Goal: Task Accomplishment & Management: Manage account settings

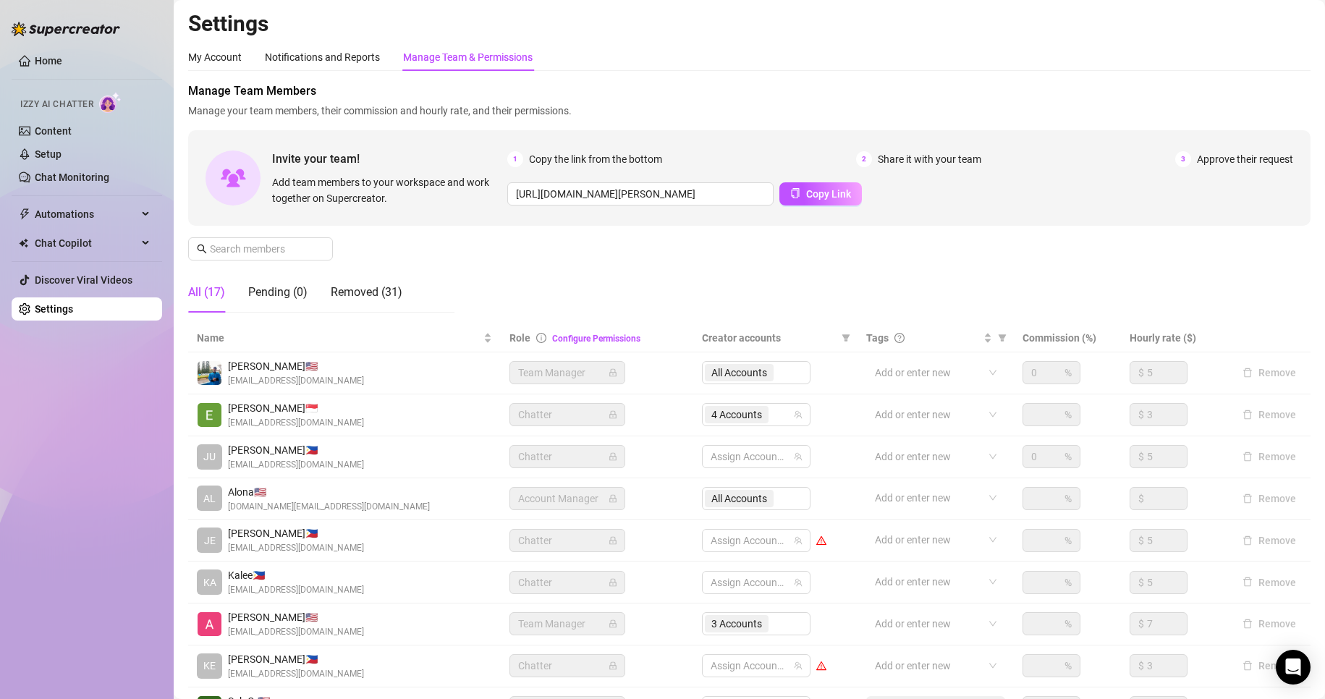
scroll to position [173, 0]
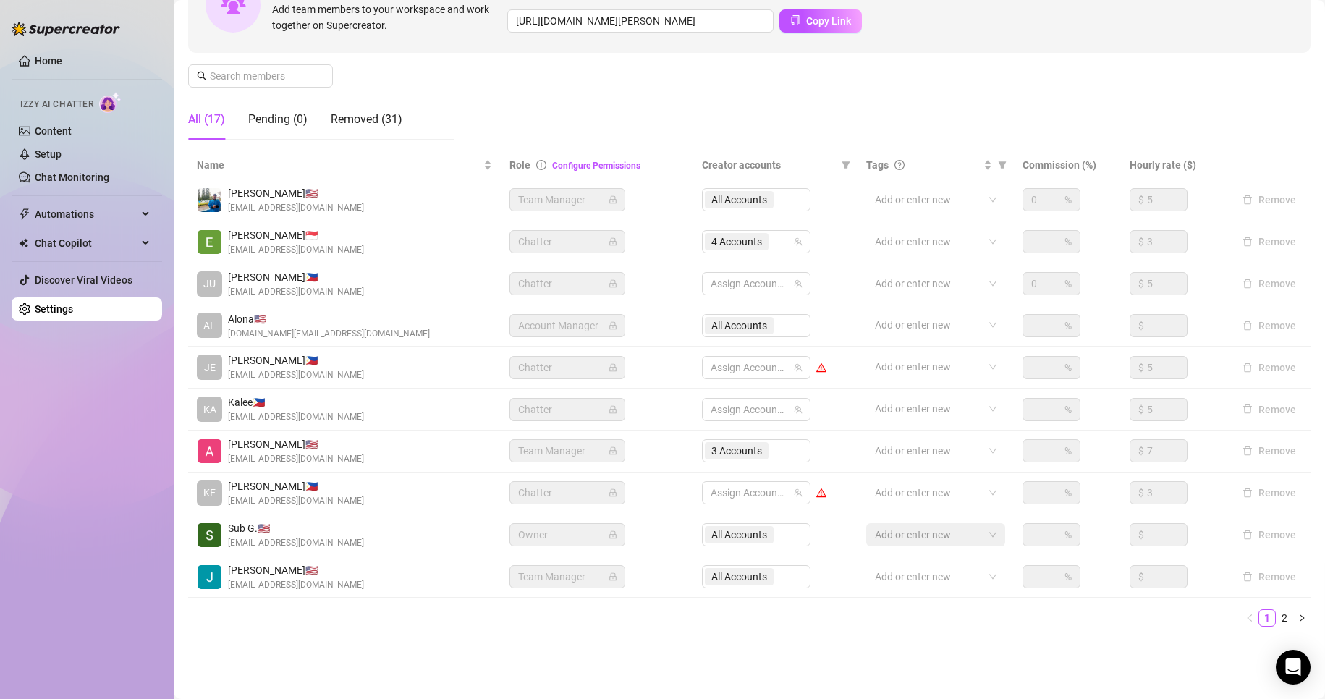
drag, startPoint x: 49, startPoint y: 297, endPoint x: 51, endPoint y: 305, distance: 8.8
click at [51, 305] on ul "Home Izzy AI Chatter Content Setup Chat Monitoring Automations Chat Copilot Dis…" at bounding box center [87, 184] width 151 height 283
click at [51, 305] on link "Settings" at bounding box center [54, 309] width 38 height 12
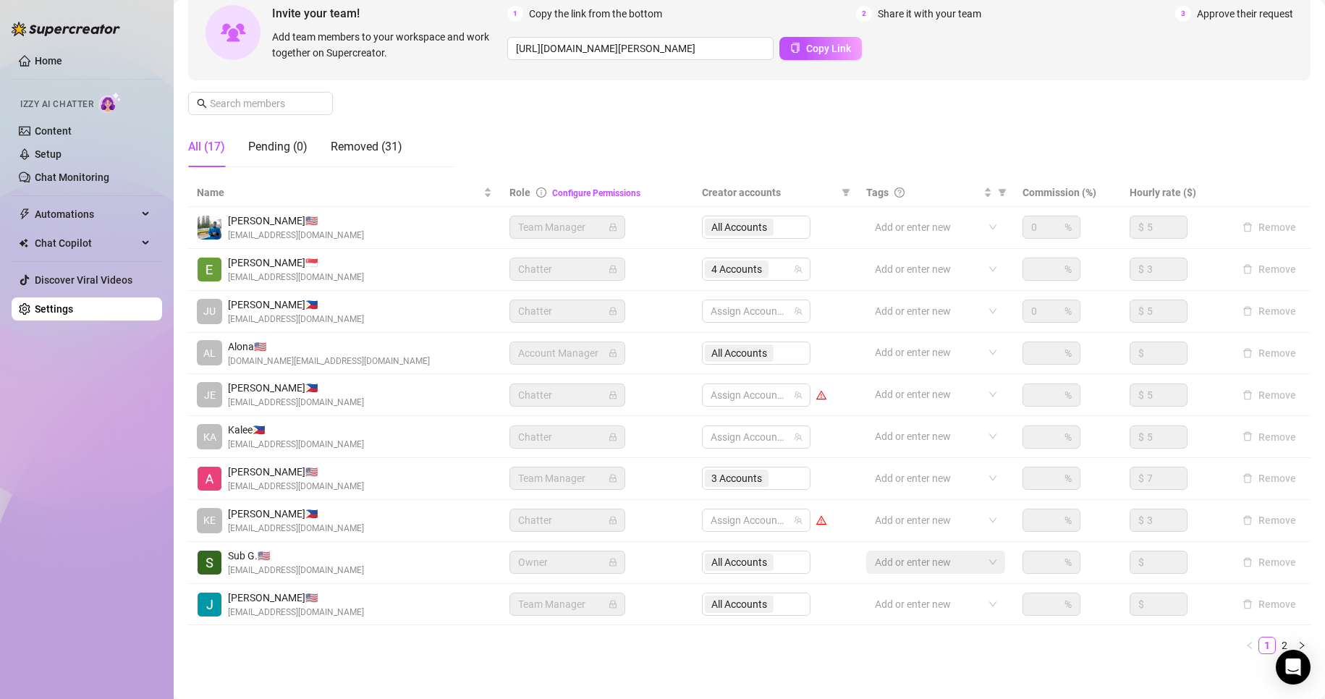
scroll to position [173, 0]
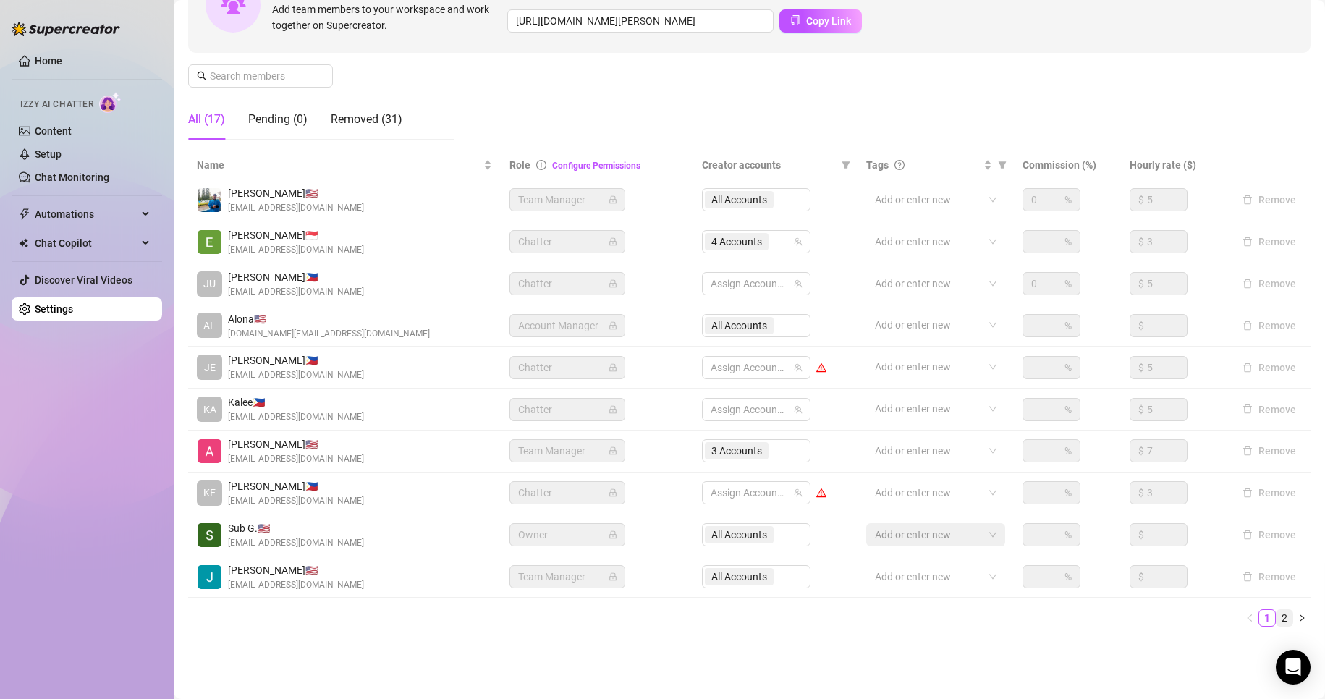
click at [1277, 616] on link "2" at bounding box center [1284, 618] width 16 height 16
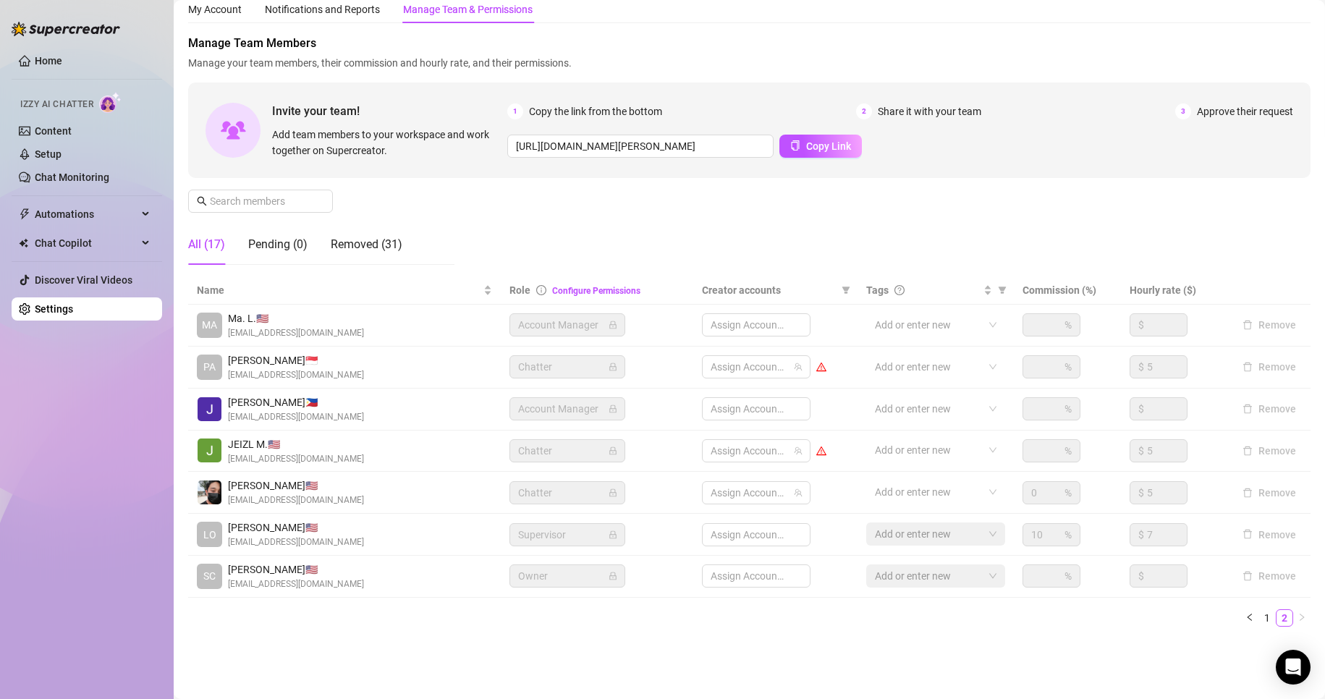
scroll to position [48, 0]
click at [1259, 620] on link "1" at bounding box center [1267, 618] width 16 height 16
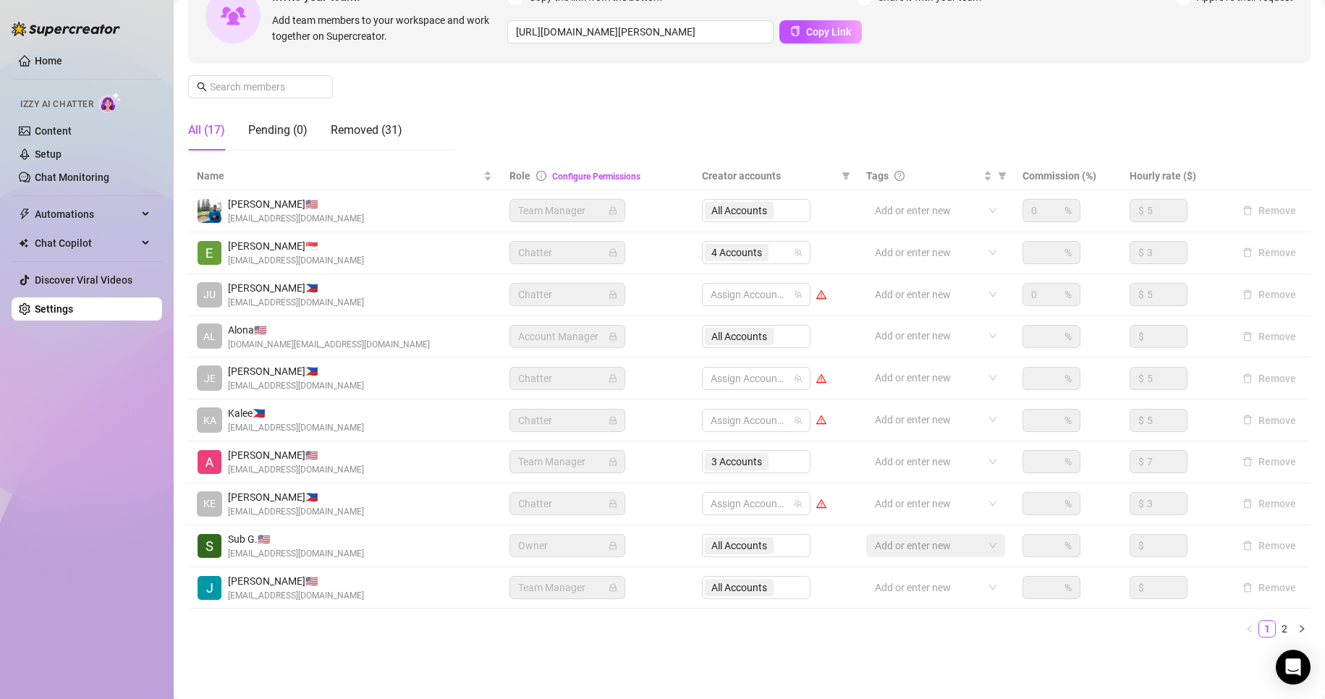
scroll to position [164, 0]
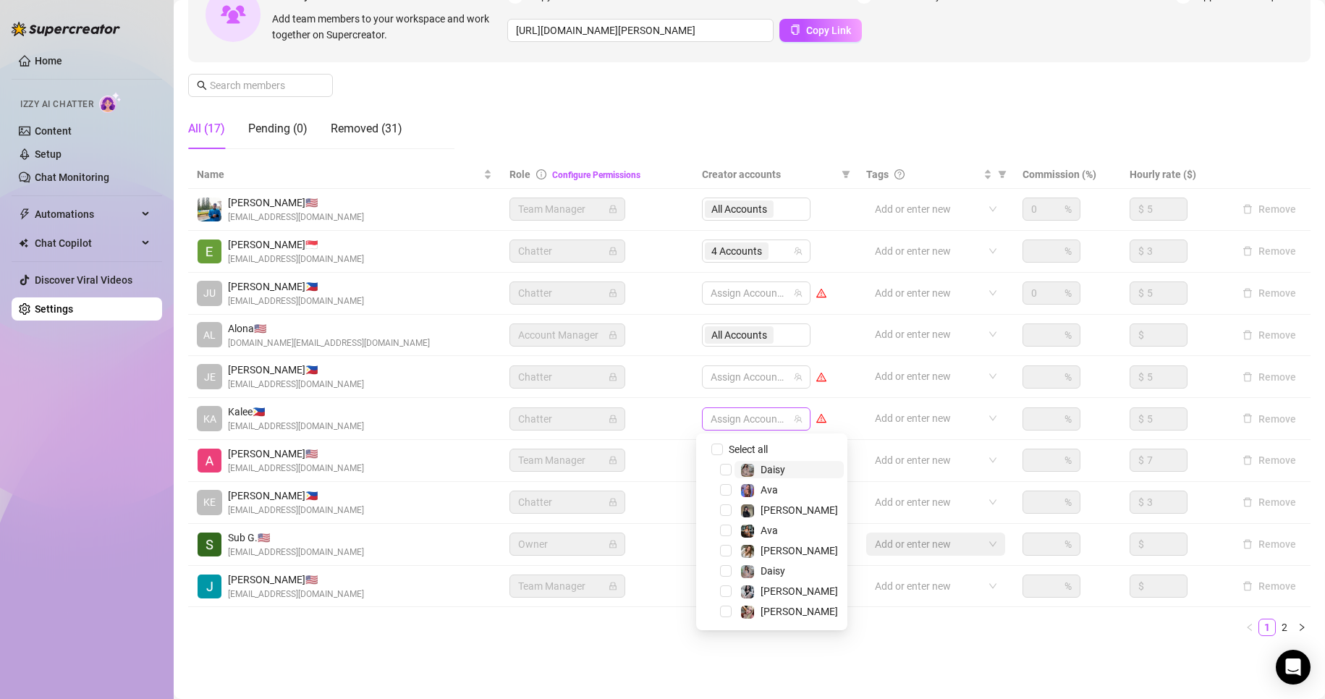
click at [761, 419] on div at bounding box center [749, 419] width 88 height 20
click at [721, 610] on span "Select tree node" at bounding box center [726, 612] width 12 height 12
click at [724, 514] on span "Select tree node" at bounding box center [726, 510] width 12 height 12
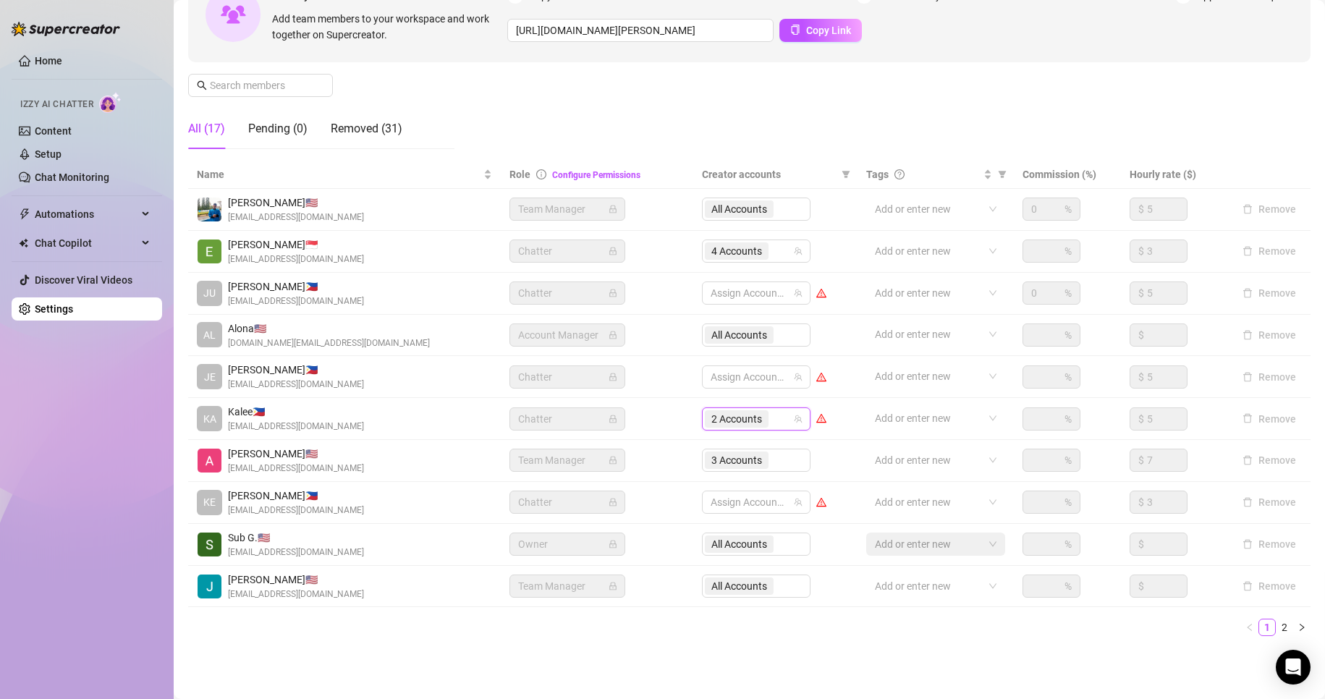
click at [615, 653] on div "Settings My Account Notifications and Reports Manage Team & Permissions Profile…" at bounding box center [749, 256] width 1122 height 818
click at [727, 288] on div at bounding box center [749, 293] width 88 height 20
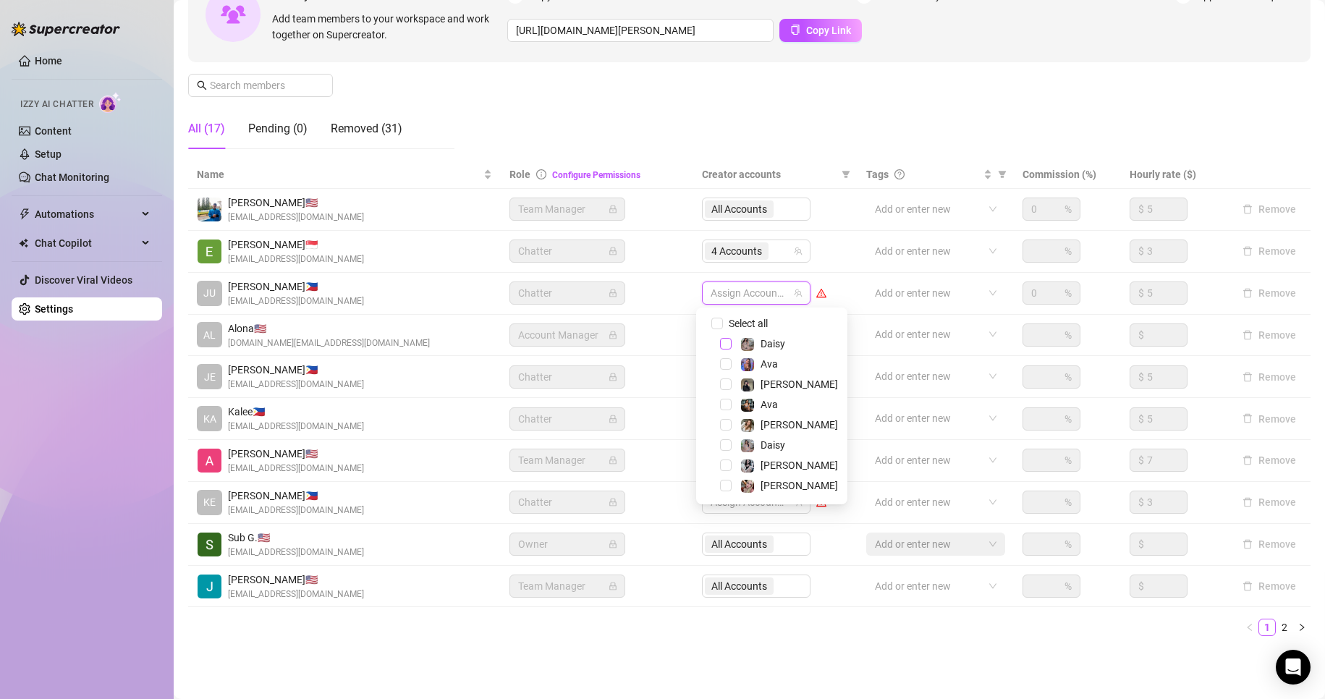
click at [726, 344] on span "Select tree node" at bounding box center [726, 344] width 12 height 12
click at [726, 363] on span "Select tree node" at bounding box center [726, 364] width 12 height 12
click at [724, 404] on span "Select tree node" at bounding box center [726, 405] width 12 height 12
click at [724, 428] on span "Select tree node" at bounding box center [726, 425] width 12 height 12
click at [727, 449] on span "Select tree node" at bounding box center [726, 445] width 12 height 12
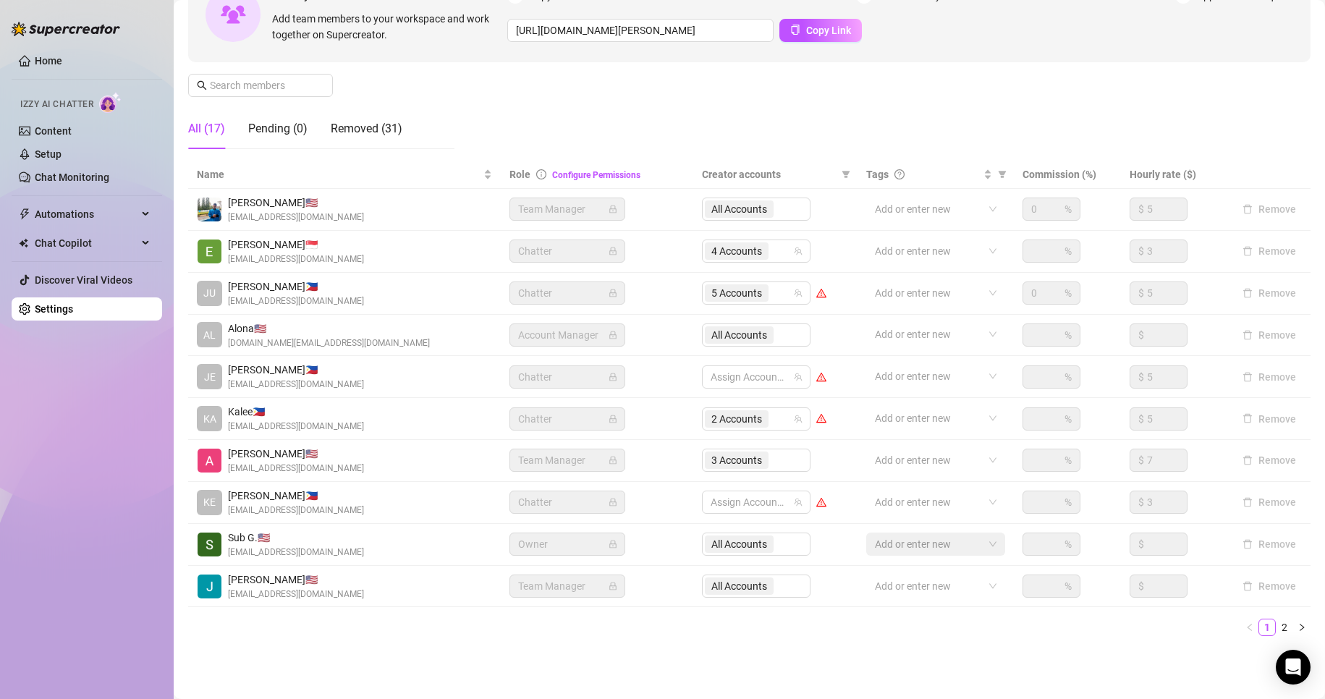
click at [847, 669] on main "Settings My Account Notifications and Reports Manage Team & Permissions Profile…" at bounding box center [749, 272] width 1151 height 872
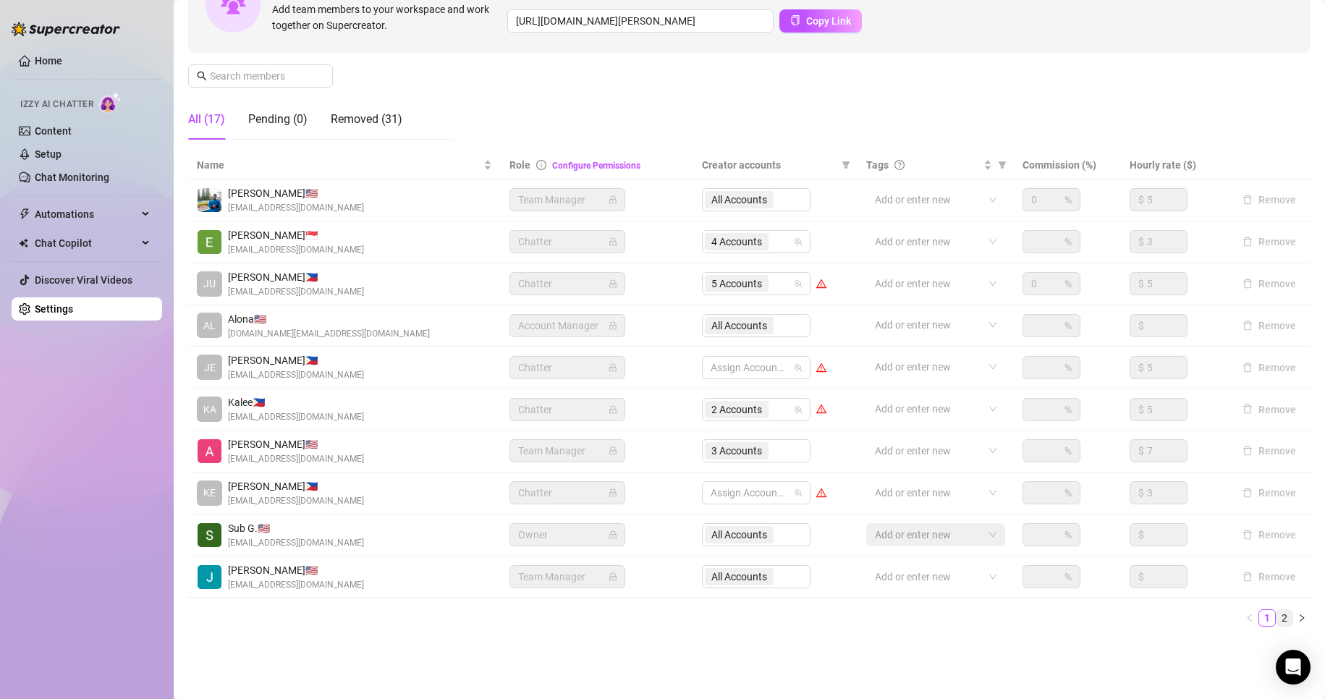
click at [1276, 622] on link "2" at bounding box center [1284, 618] width 16 height 16
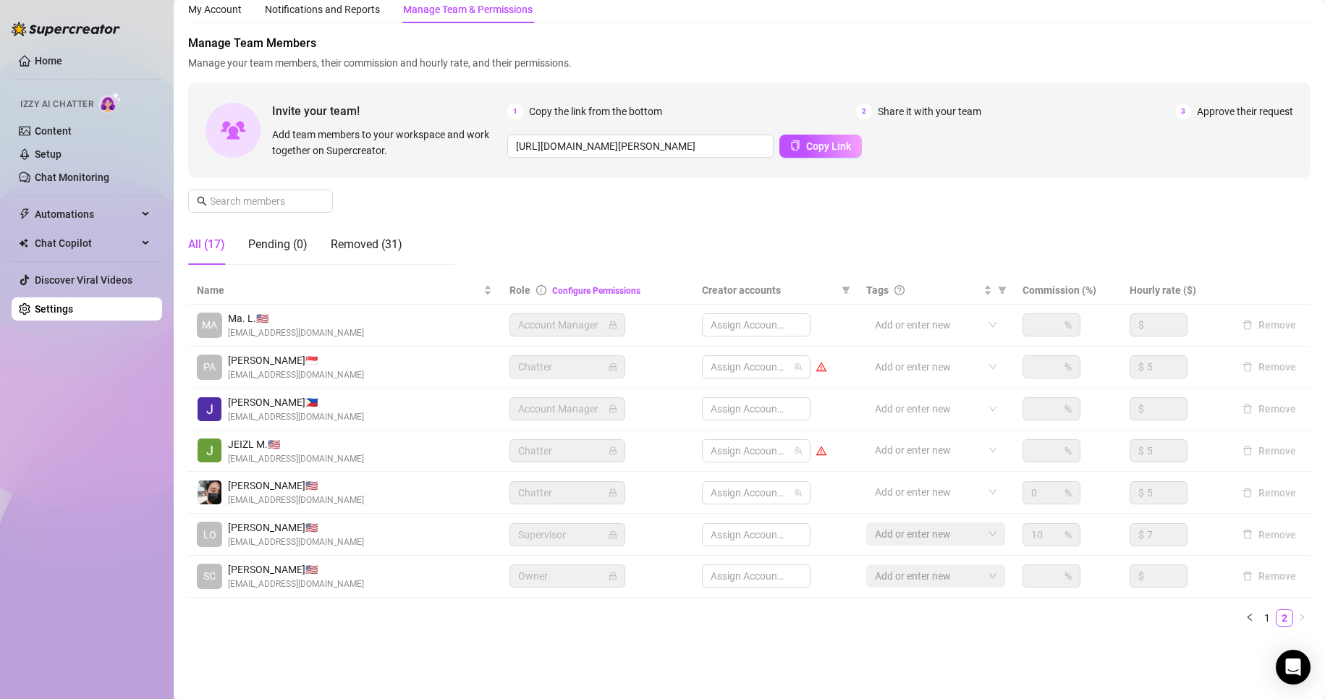
scroll to position [48, 0]
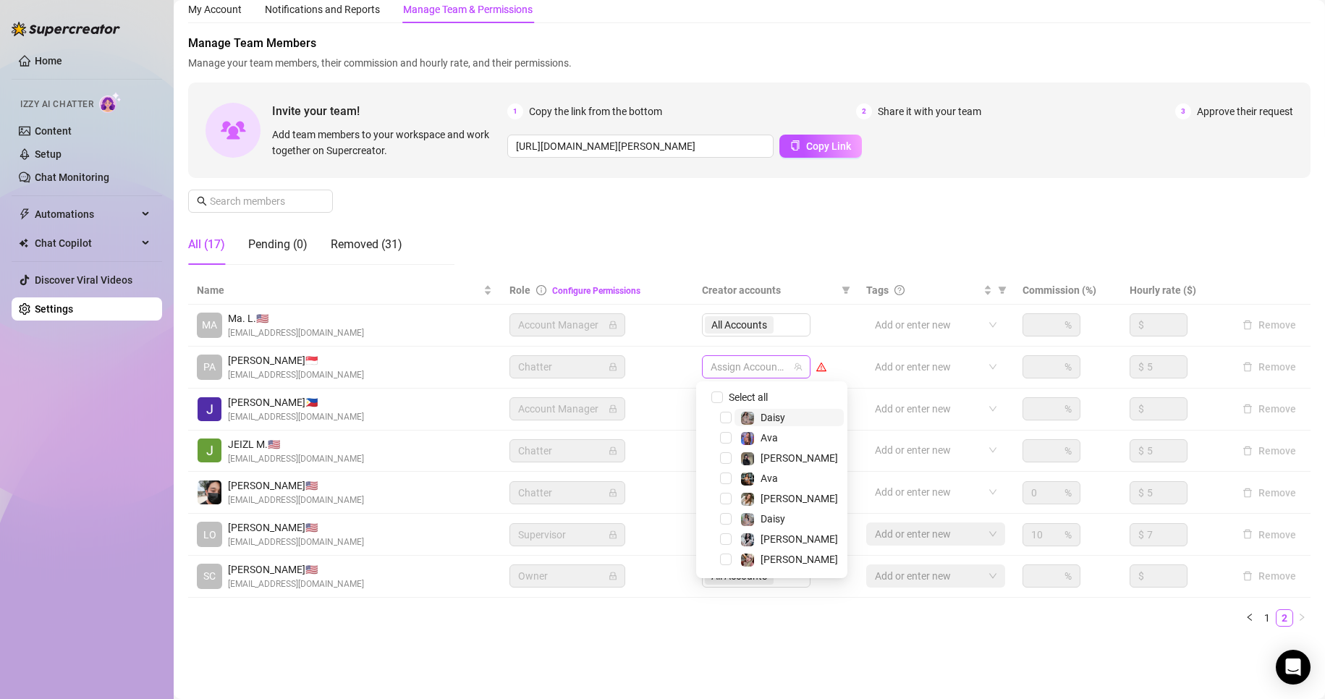
click at [732, 372] on div at bounding box center [749, 367] width 88 height 20
click at [724, 543] on span "Select tree node" at bounding box center [726, 539] width 12 height 12
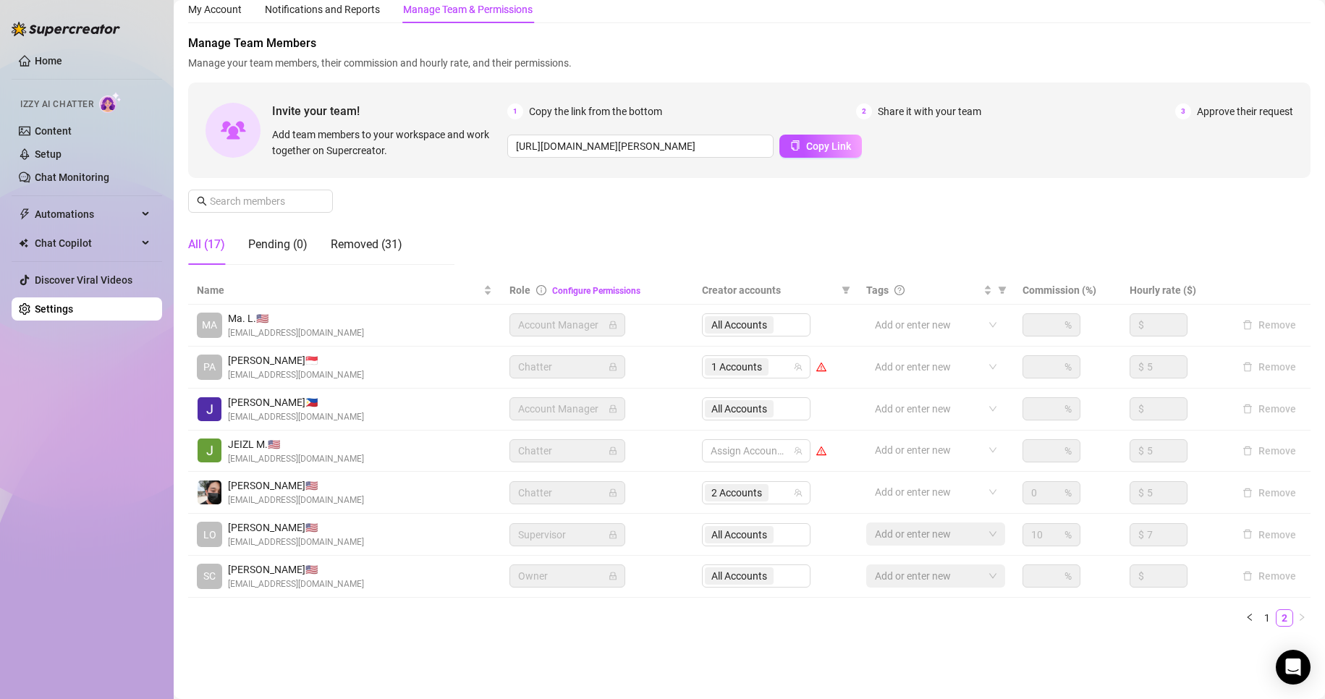
click at [575, 609] on ul "1 2" at bounding box center [749, 617] width 1122 height 17
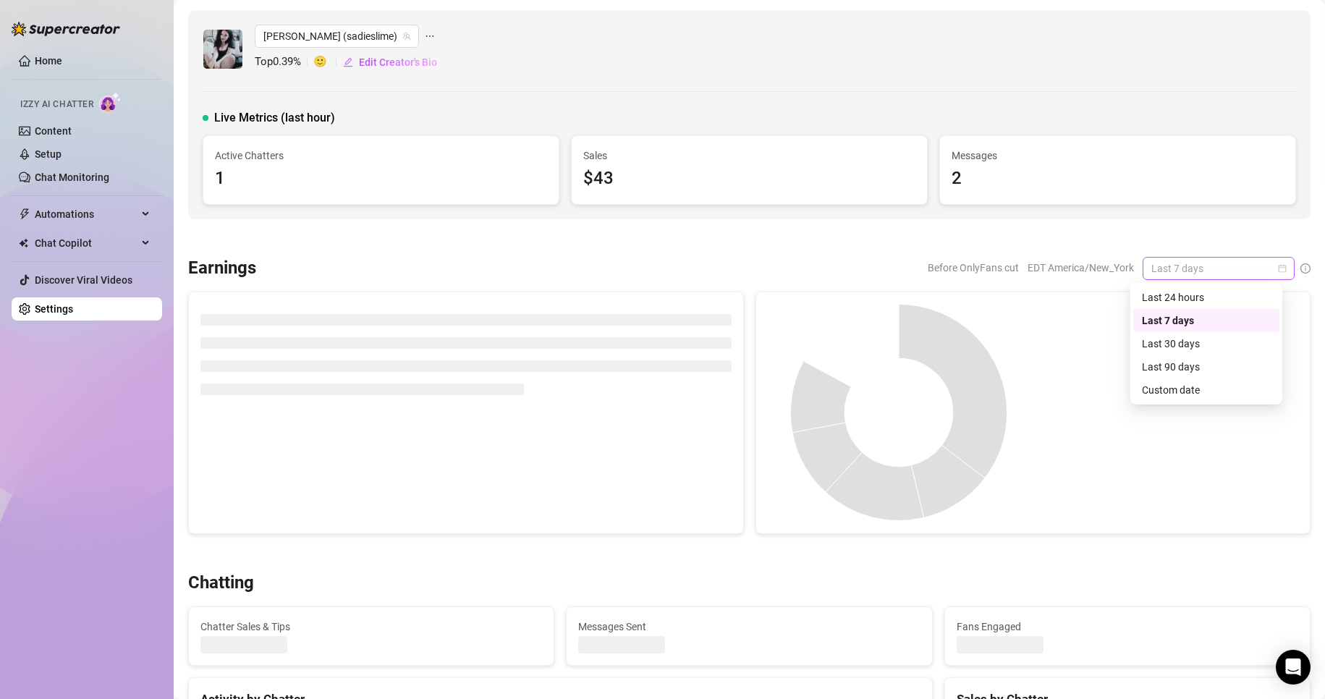
click at [1268, 262] on span "Last 7 days" at bounding box center [1218, 269] width 135 height 22
click at [1165, 397] on div "Custom date" at bounding box center [1206, 390] width 129 height 16
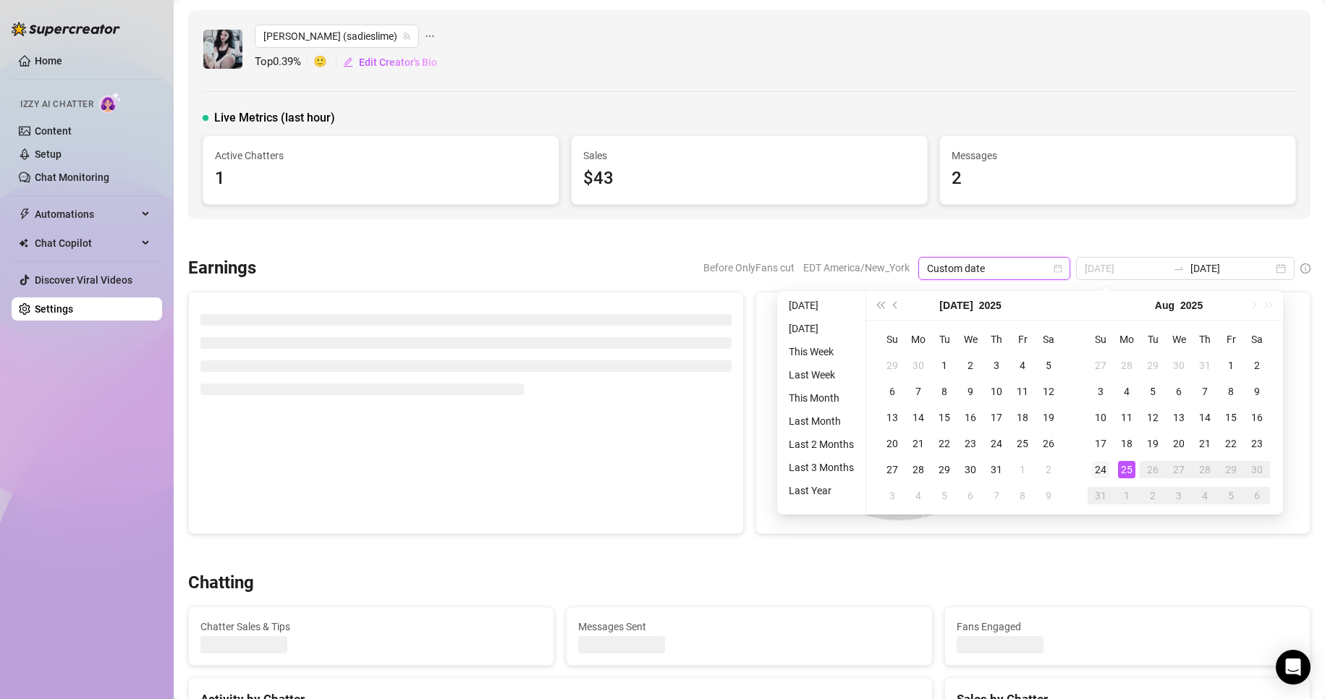
type input "[DATE]"
click at [1098, 465] on div "24" at bounding box center [1100, 469] width 17 height 17
type input "[DATE]"
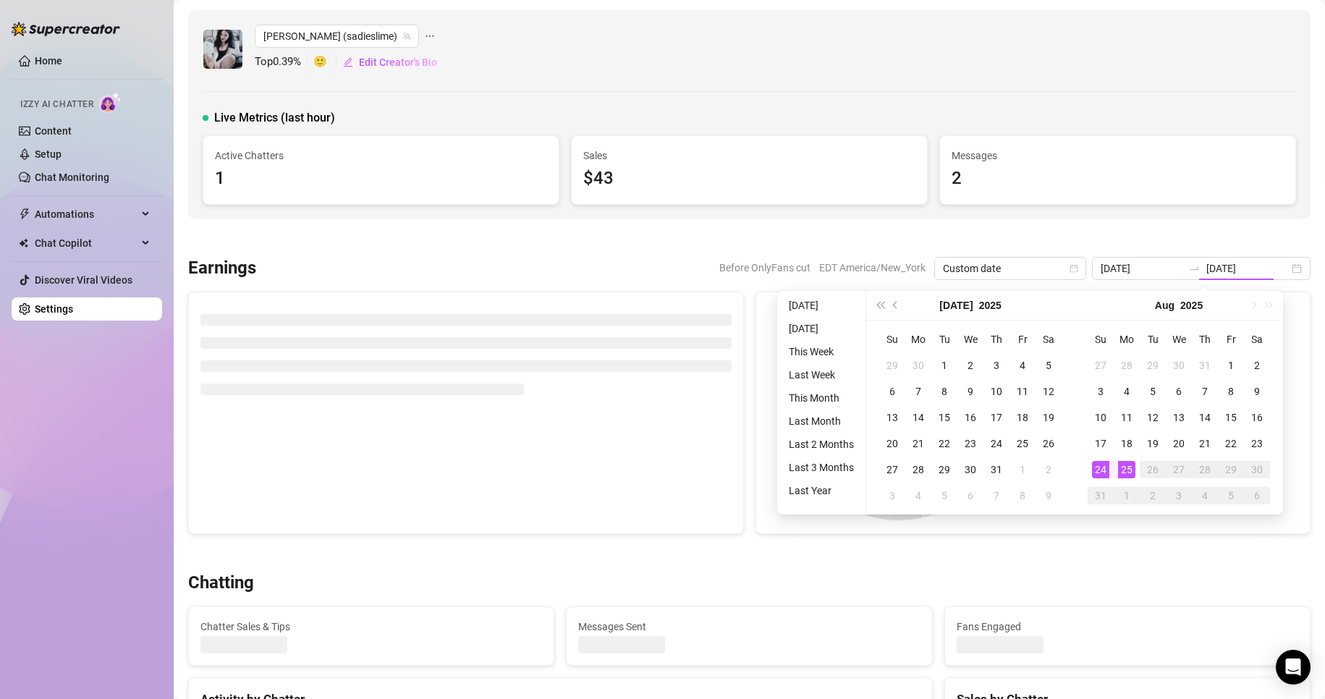
type input "[DATE]"
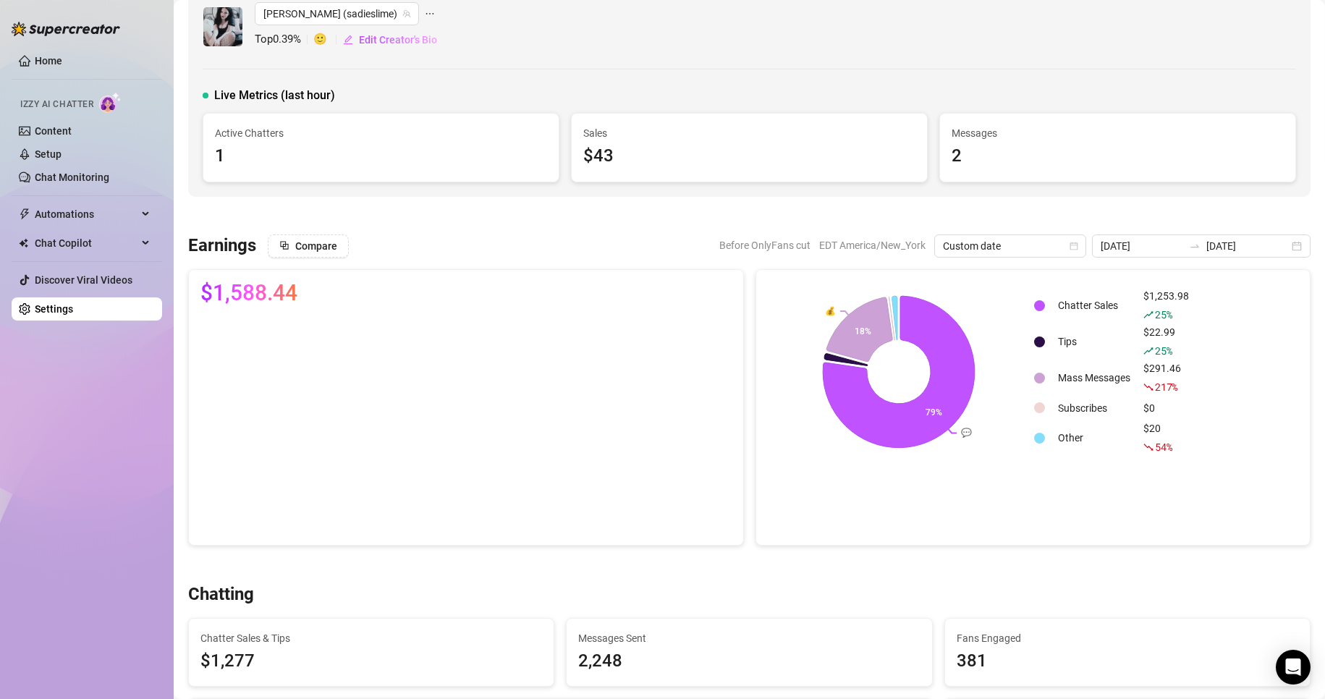
scroll to position [16, 0]
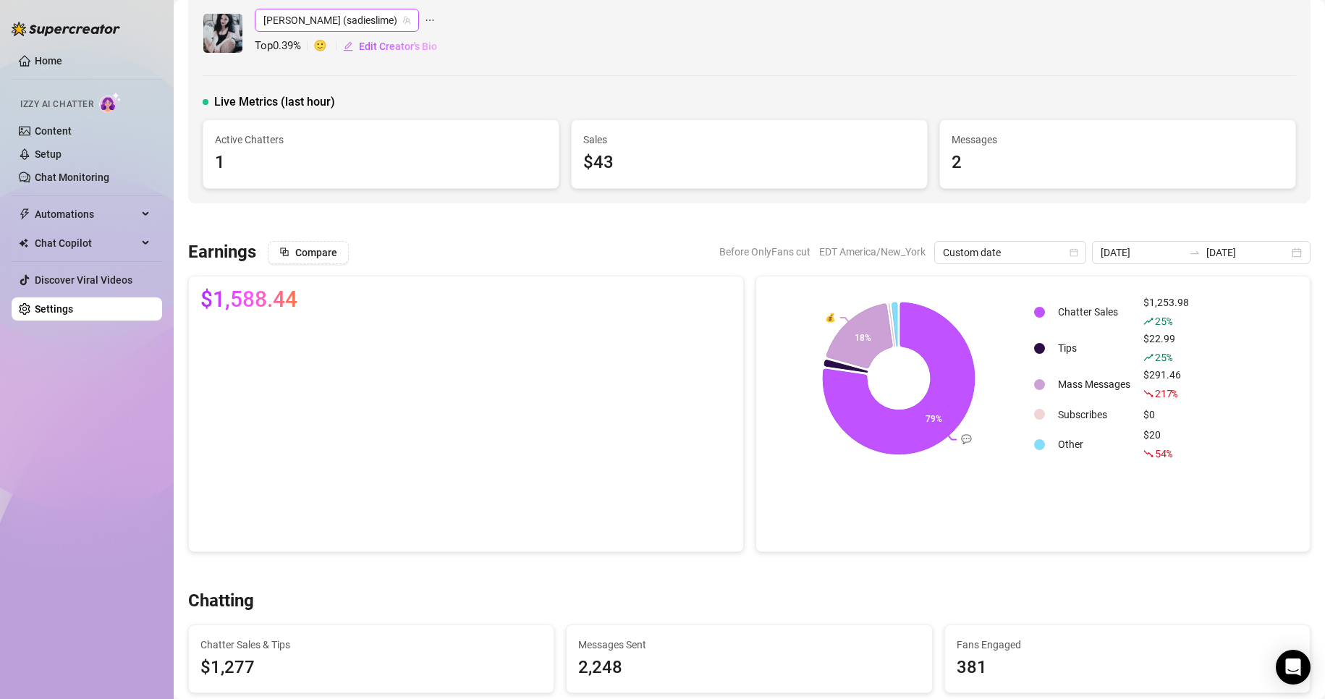
click at [315, 18] on span "[PERSON_NAME] (sadieslime)" at bounding box center [336, 20] width 147 height 22
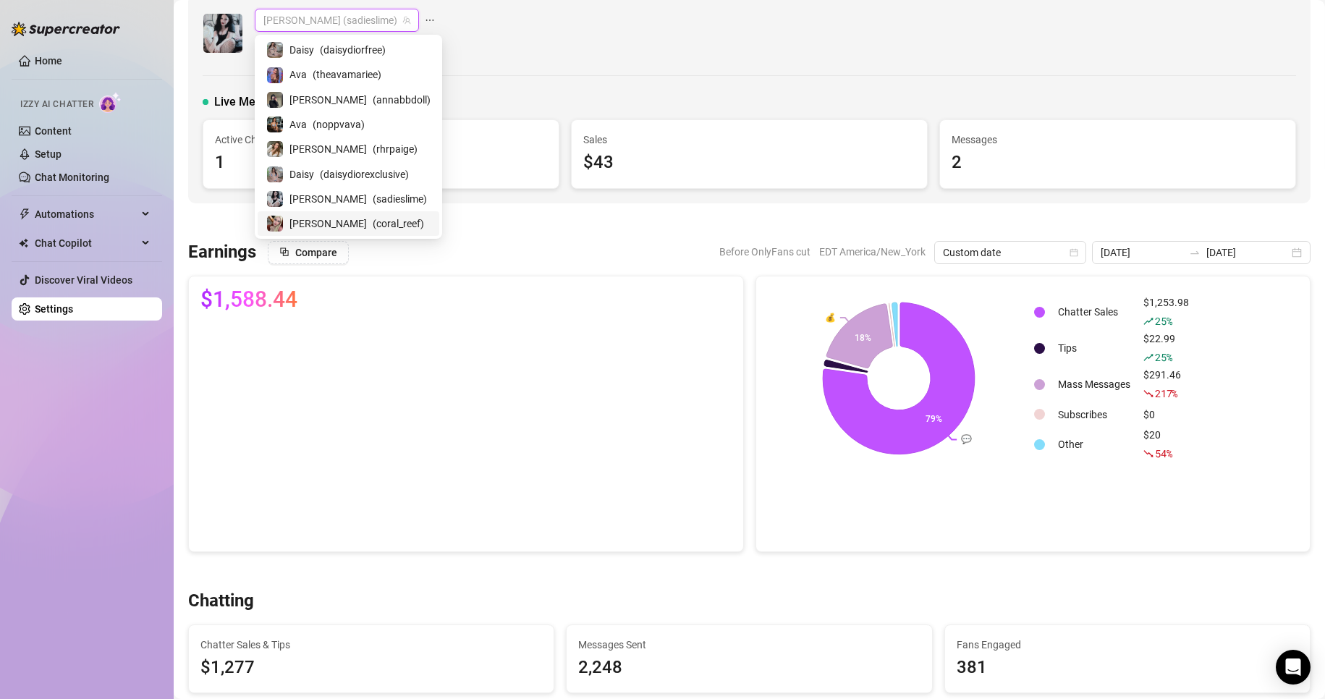
click at [373, 216] on span "( coral_reef )" at bounding box center [398, 224] width 51 height 16
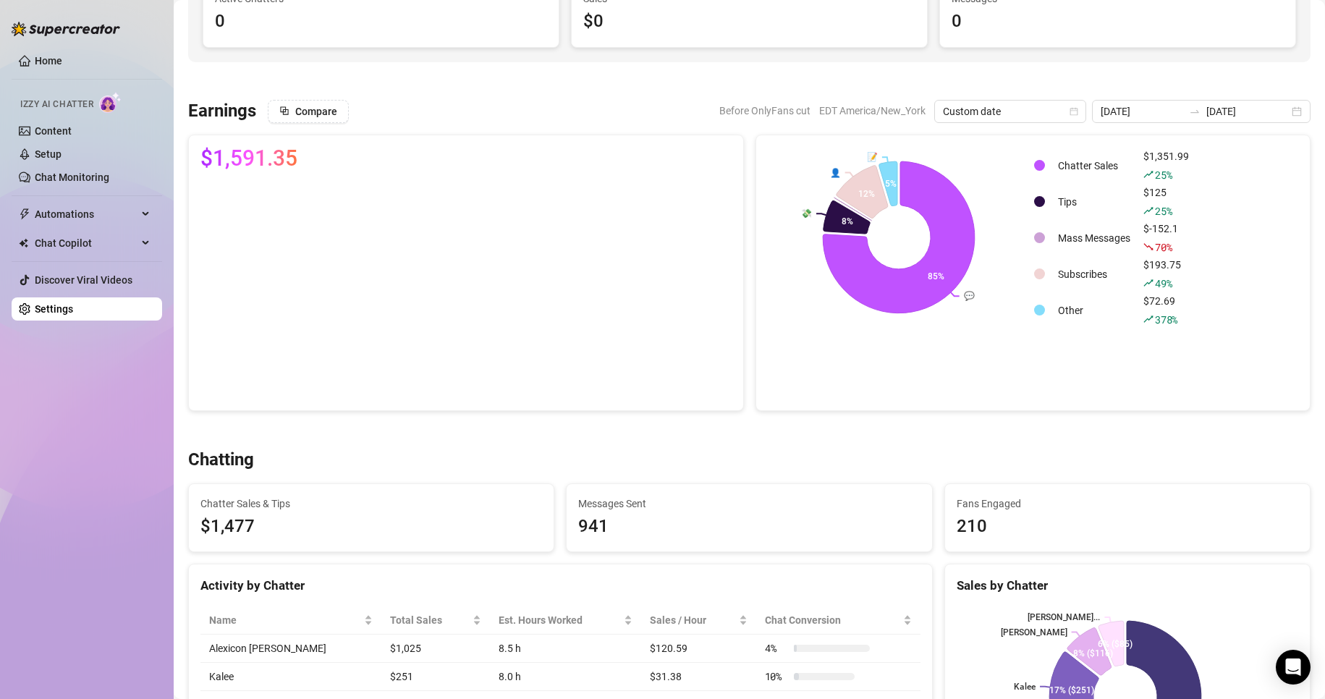
scroll to position [149, 0]
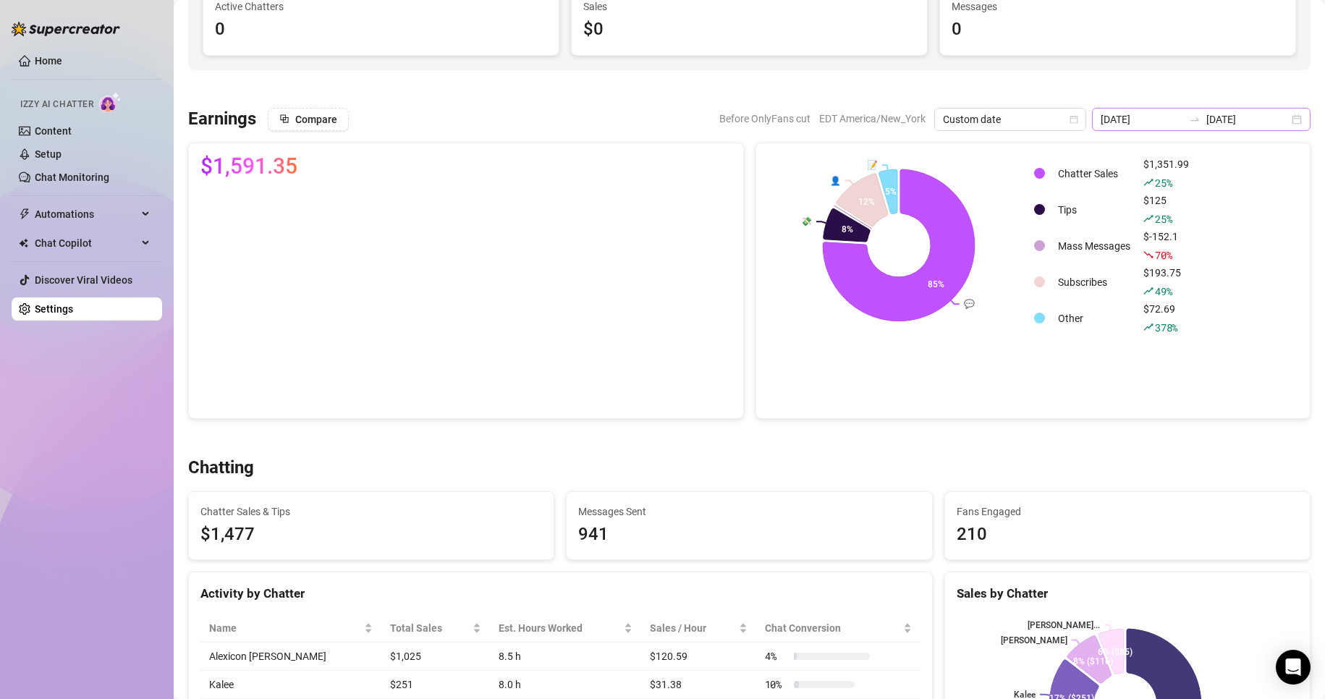
click at [1284, 122] on div "[DATE] [DATE]" at bounding box center [1201, 119] width 219 height 23
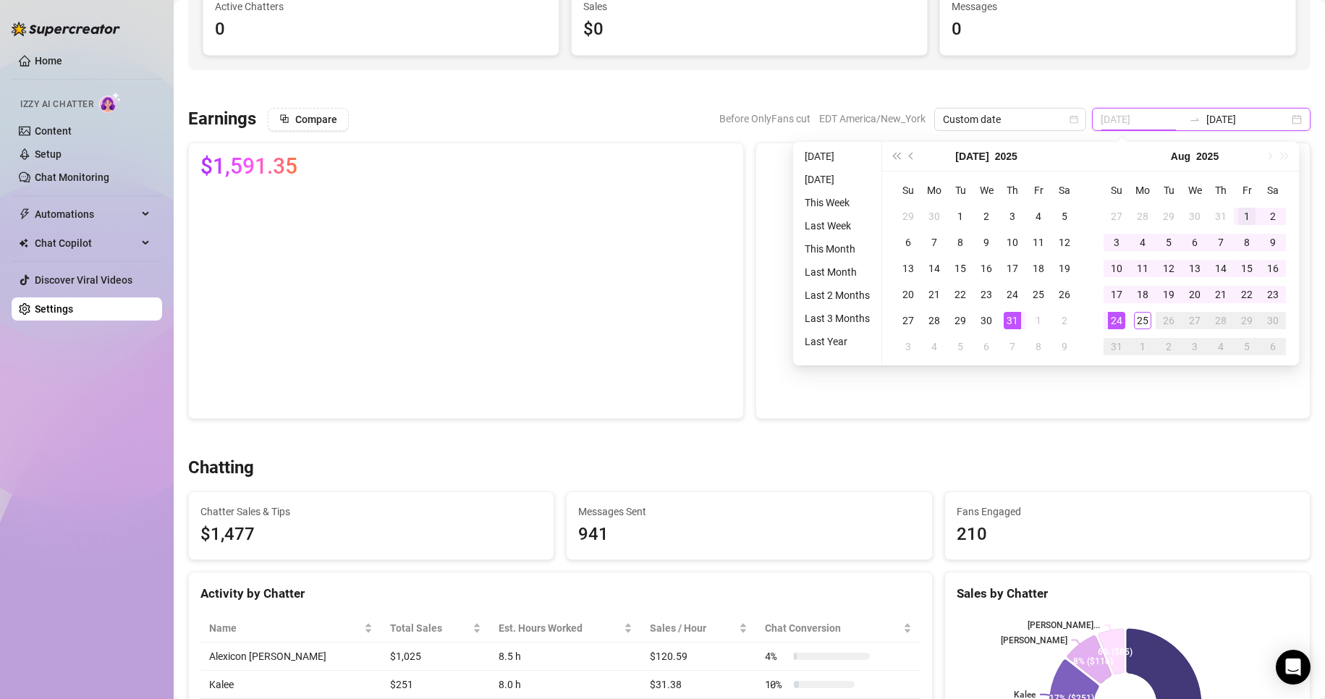
type input "[DATE]"
click at [1238, 213] on div "1" at bounding box center [1246, 216] width 17 height 17
type input "[DATE]"
click at [1139, 321] on div "25" at bounding box center [1142, 320] width 17 height 17
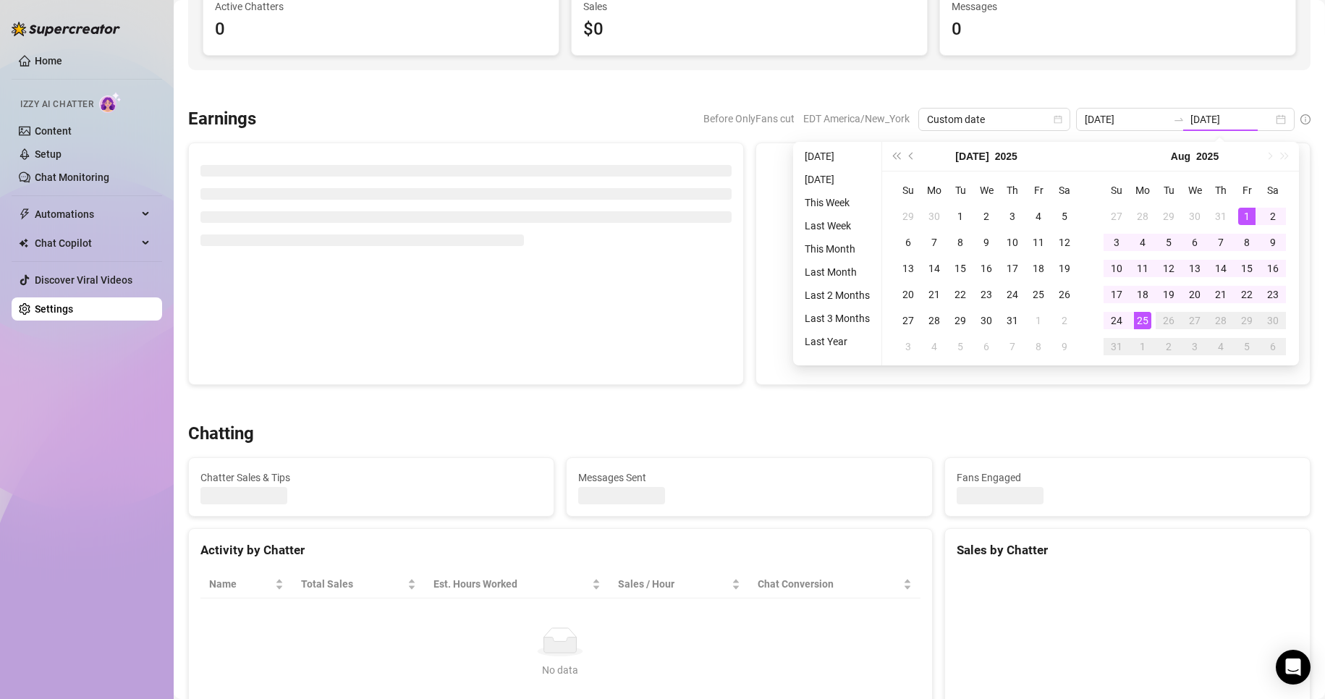
type input "[DATE]"
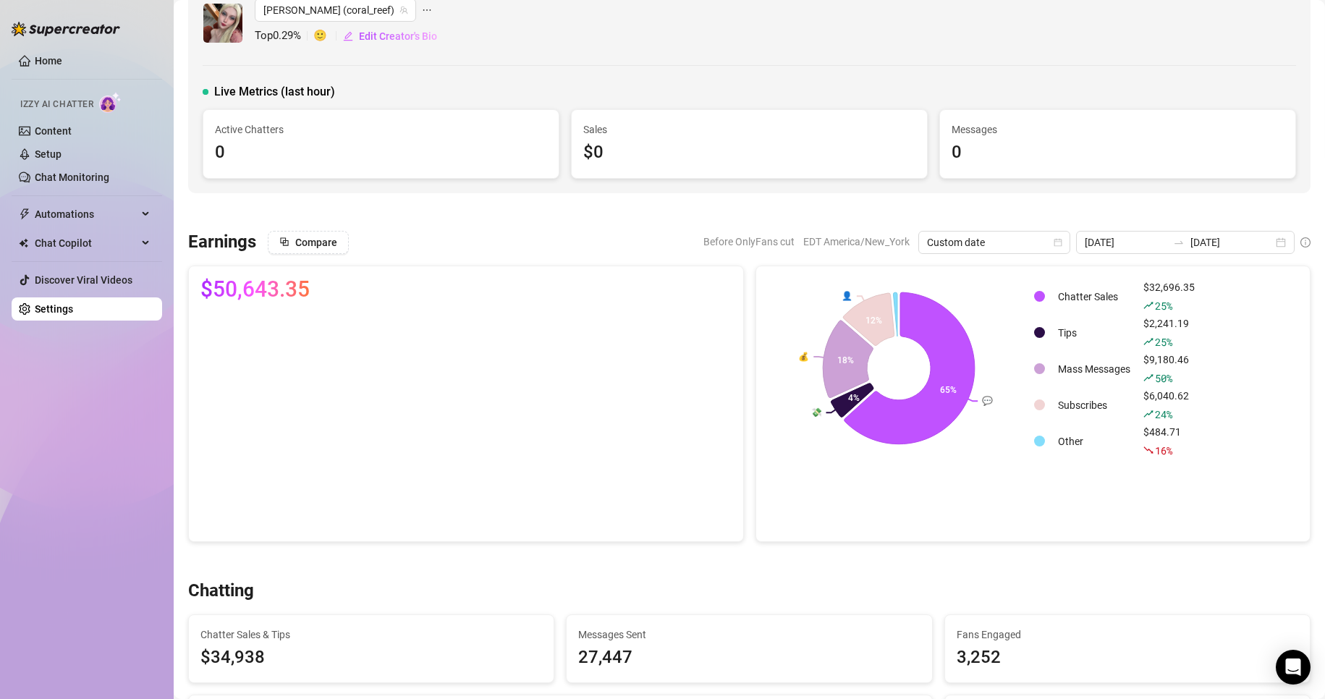
scroll to position [0, 0]
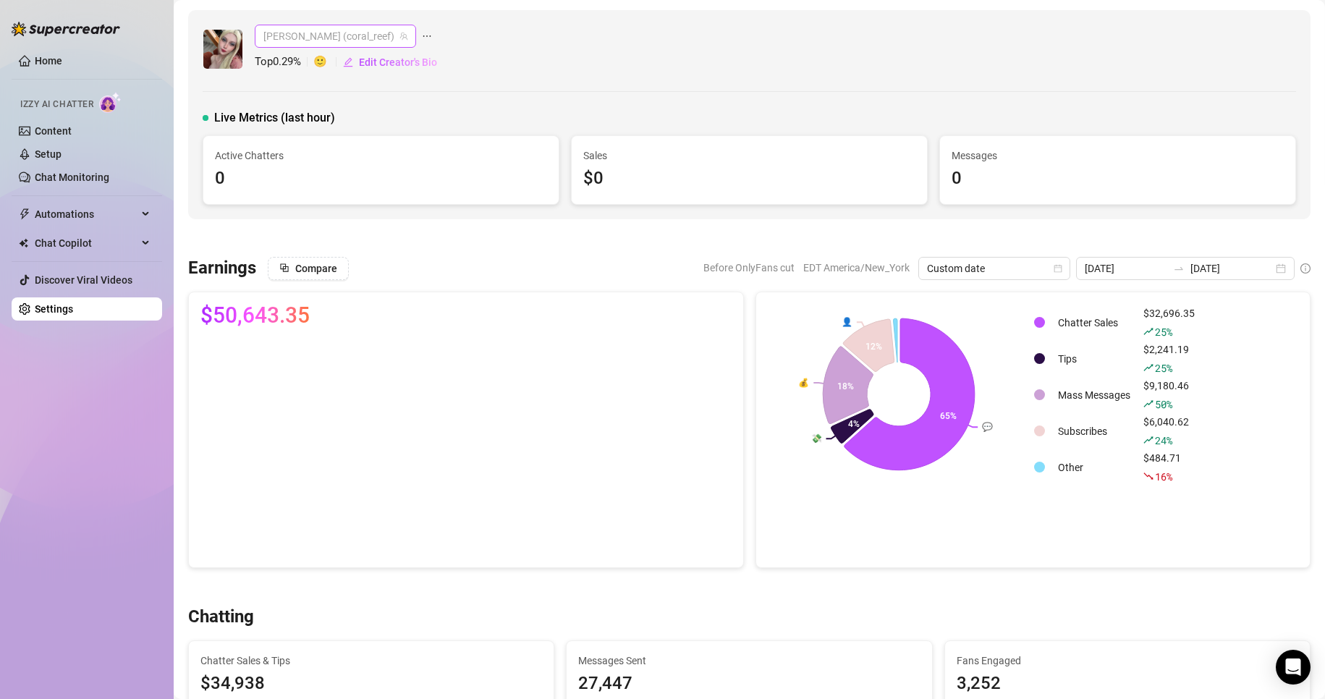
click at [344, 37] on span "[PERSON_NAME] (coral_reef)" at bounding box center [335, 36] width 144 height 22
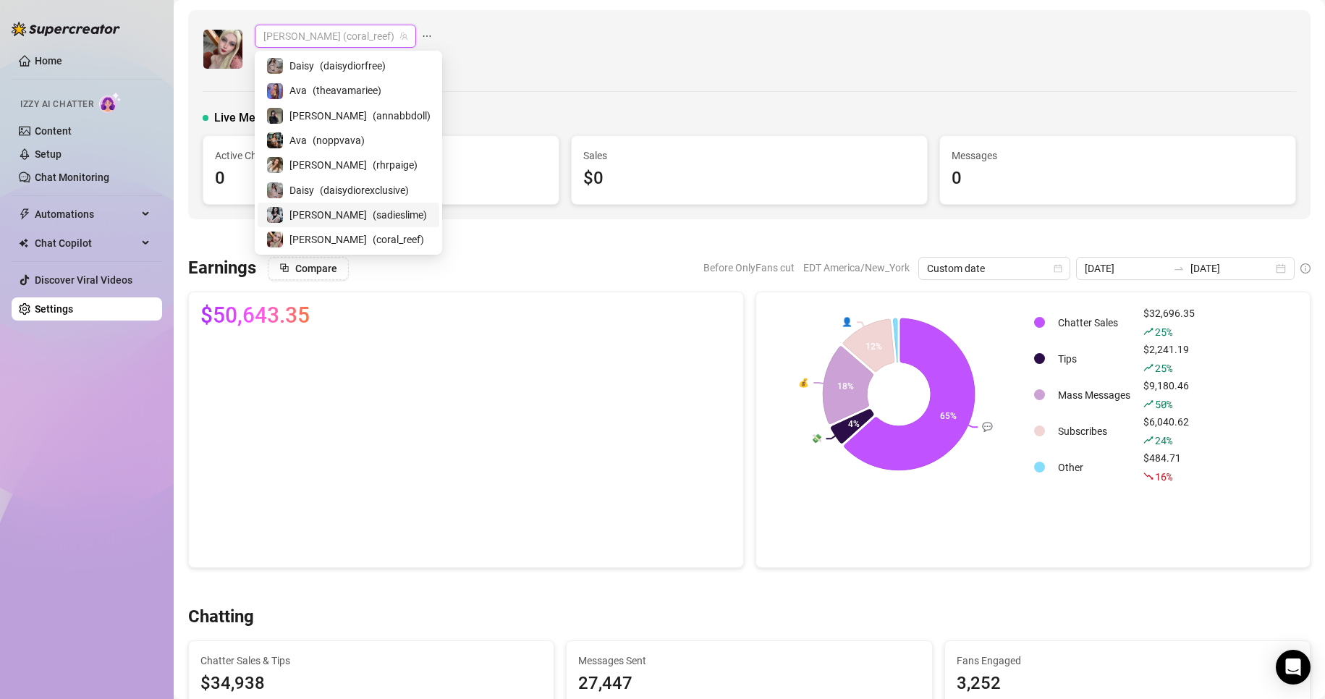
click at [315, 224] on div "[PERSON_NAME] ( sadieslime )" at bounding box center [349, 215] width 182 height 25
